Goal: Task Accomplishment & Management: Use online tool/utility

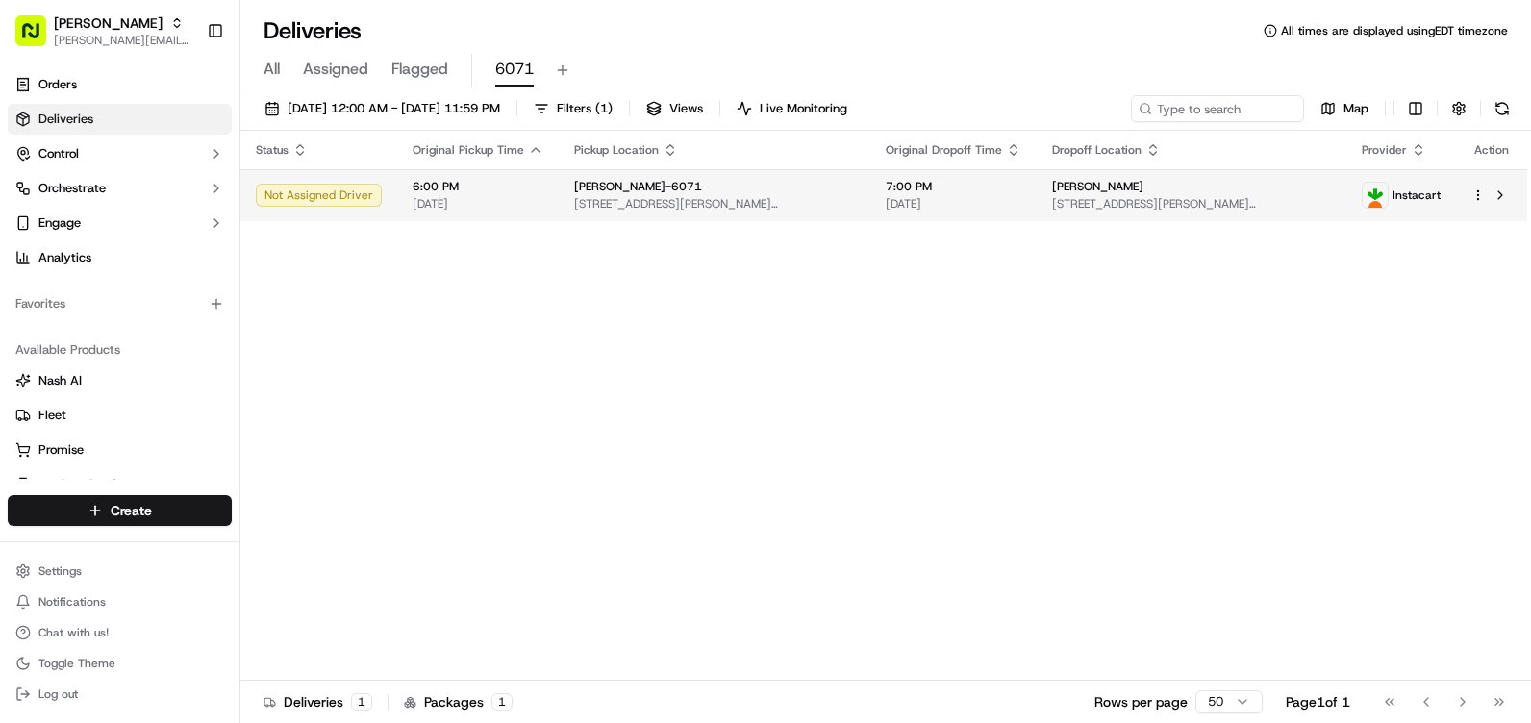
click at [316, 194] on div "Not Assigned Driver" at bounding box center [319, 195] width 126 height 23
click at [1476, 192] on html "Martin's [EMAIL_ADDRESS][DOMAIN_NAME] Toggle Sidebar Orders Deliveries Control …" at bounding box center [765, 361] width 1531 height 723
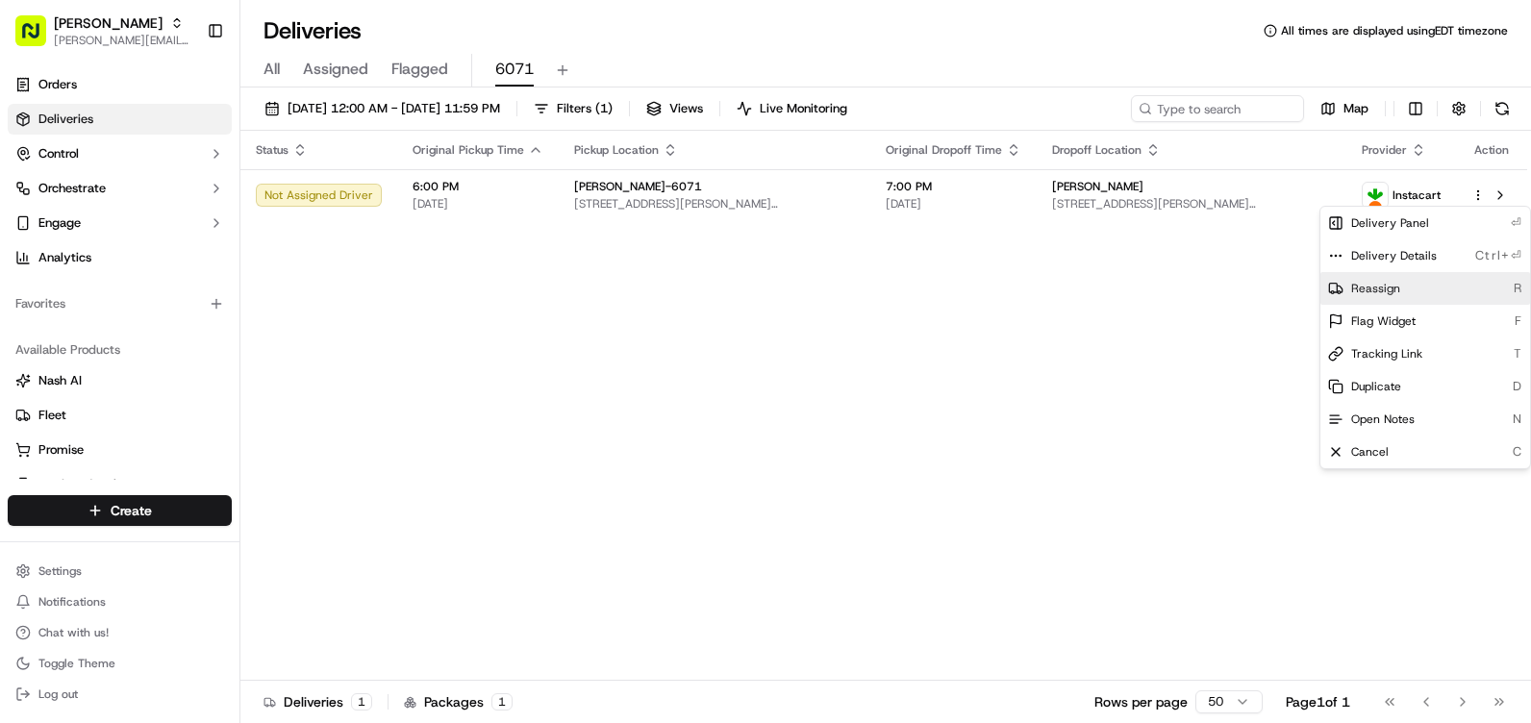
click at [1386, 286] on span "Reassign" at bounding box center [1375, 288] width 49 height 15
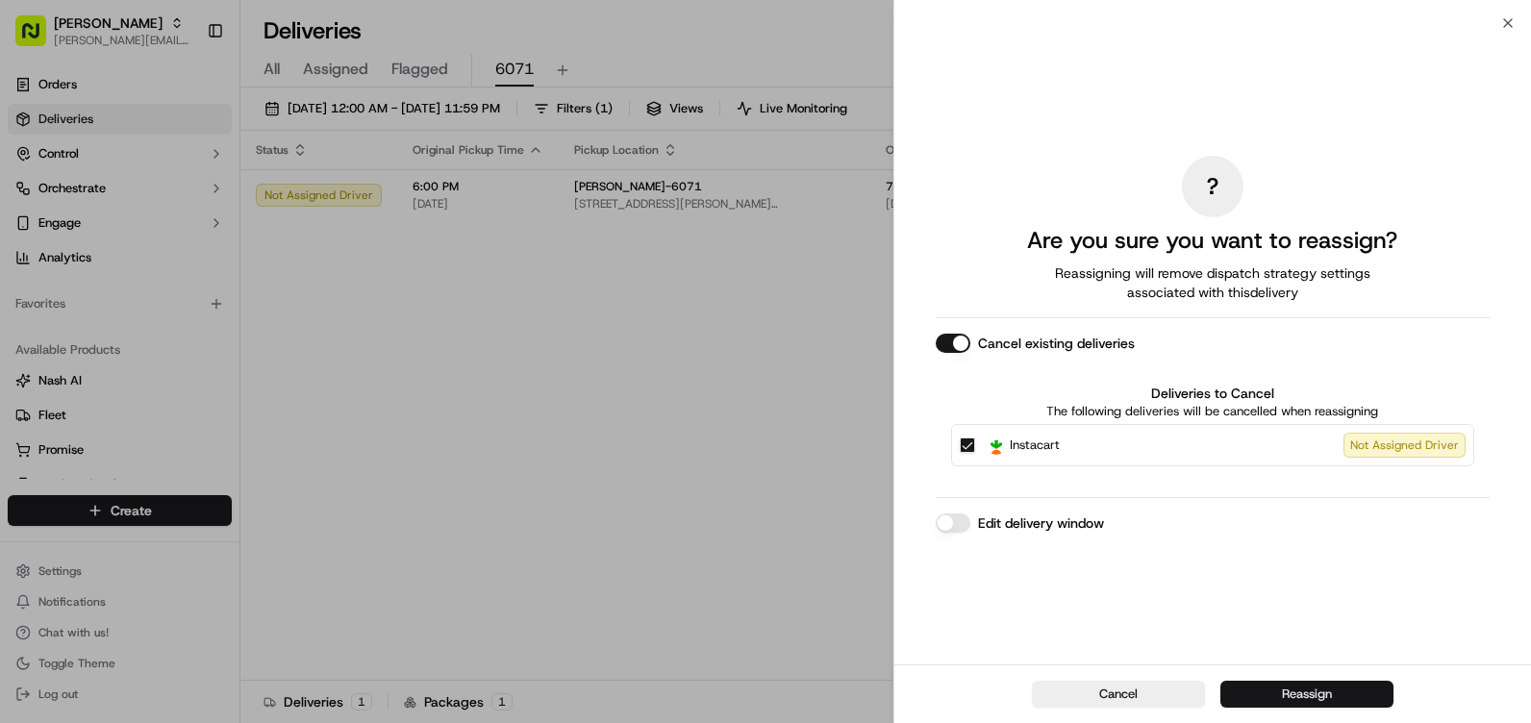
click at [1325, 689] on button "Reassign" at bounding box center [1306, 694] width 173 height 27
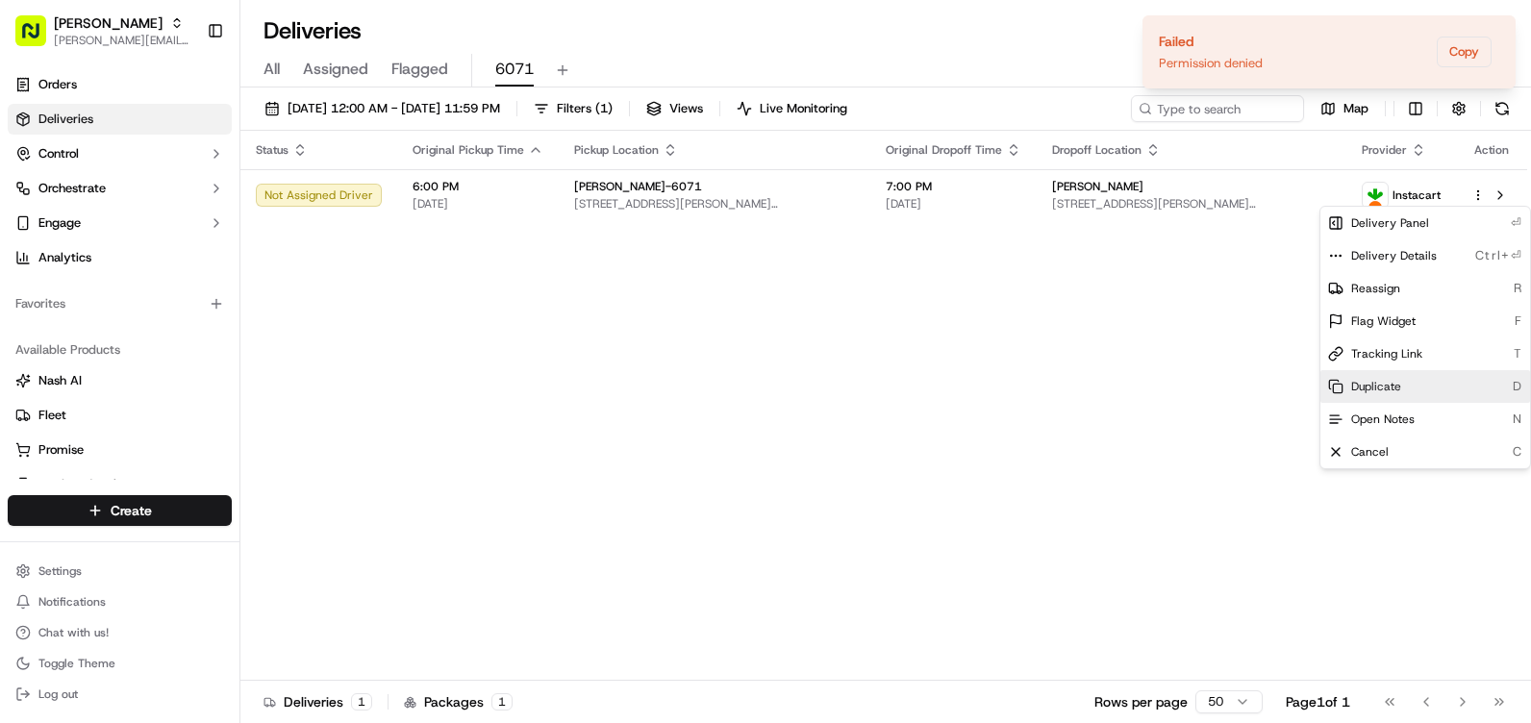
click at [1412, 386] on div "Duplicate D" at bounding box center [1425, 386] width 210 height 33
click at [1374, 223] on span "Delivery Panel" at bounding box center [1390, 222] width 78 height 15
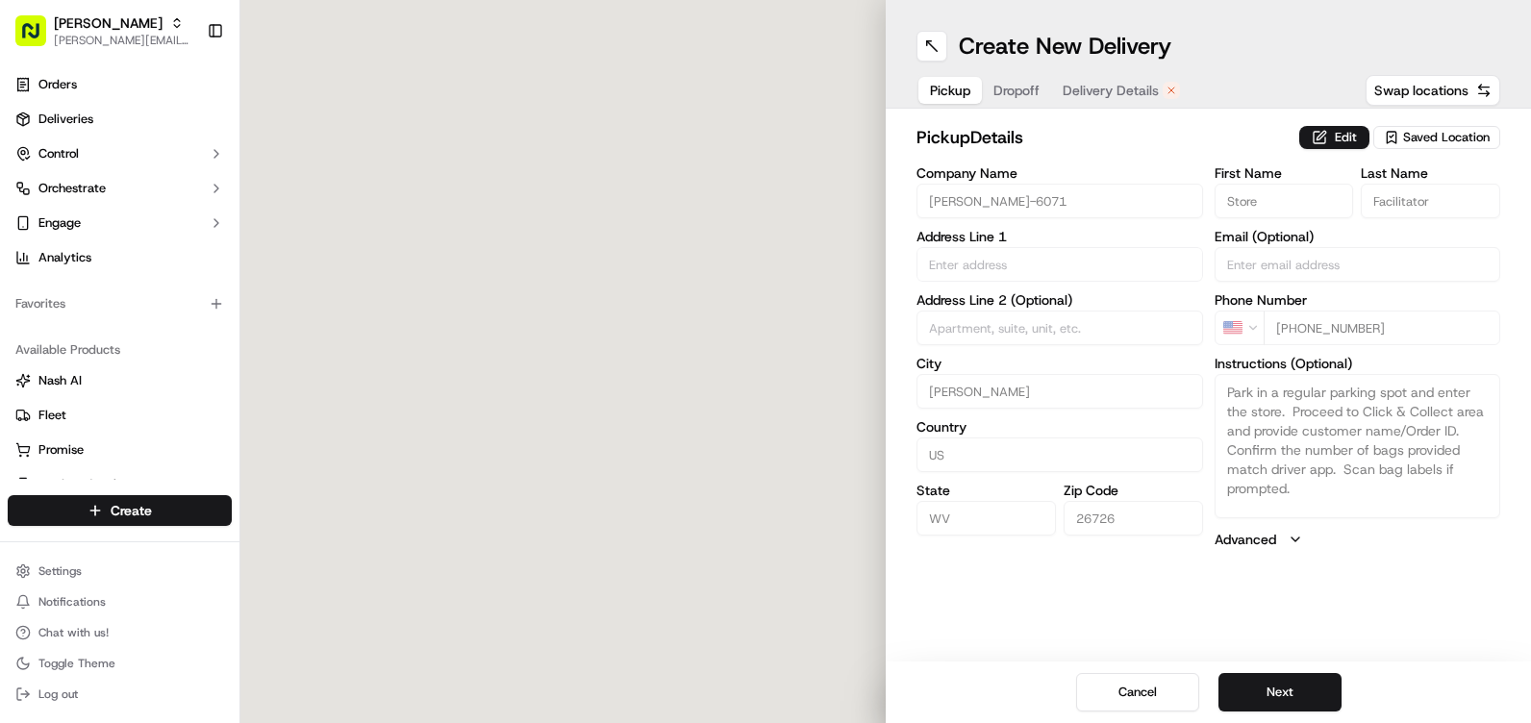
type input "100 W Armstrong St"
